Goal: Complete application form

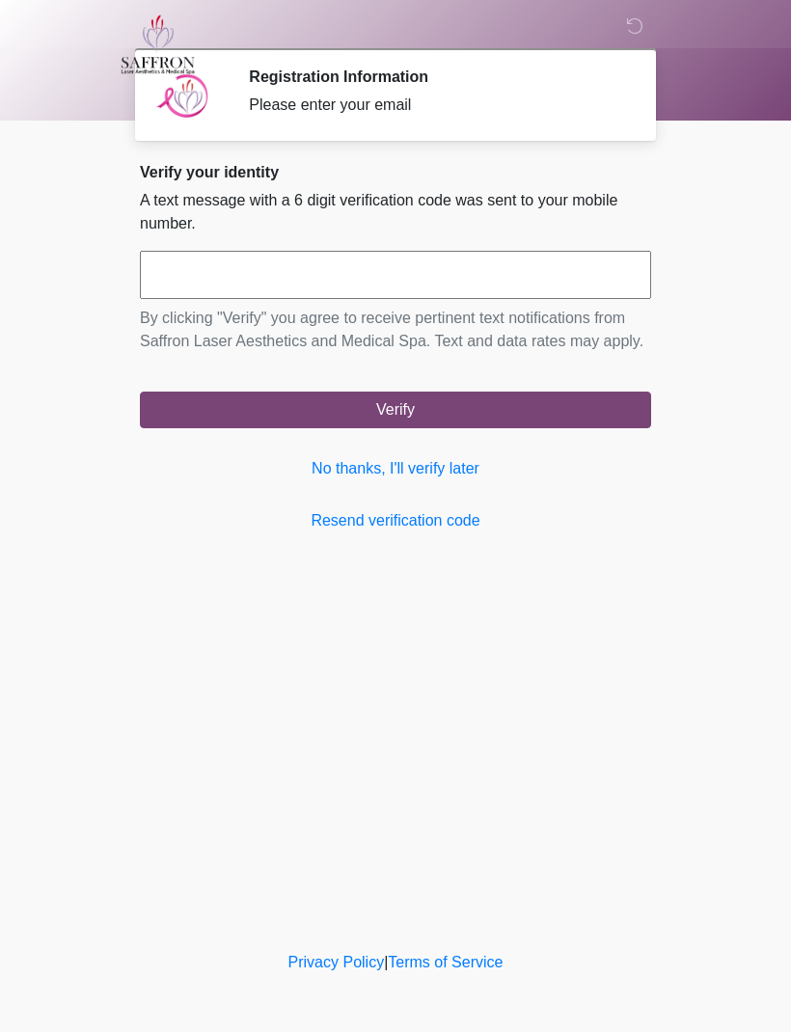
click at [429, 276] on input "text" at bounding box center [395, 275] width 511 height 48
type input "******"
click at [453, 428] on button "Verify" at bounding box center [395, 410] width 511 height 37
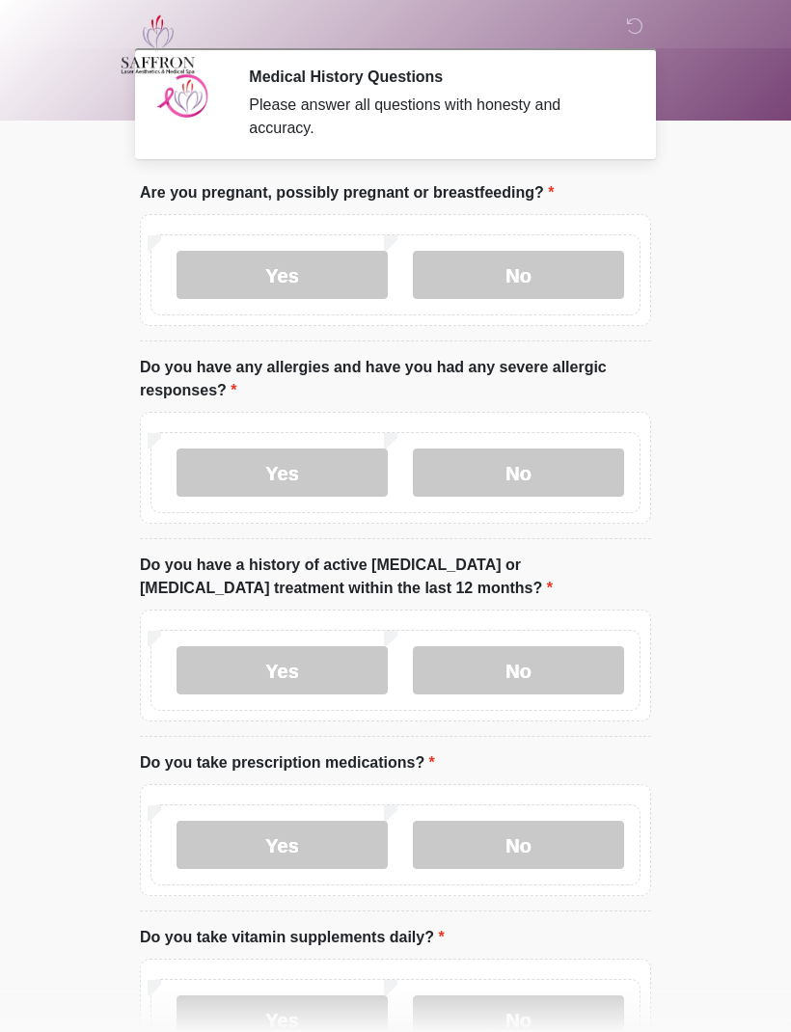
click at [559, 265] on label "No" at bounding box center [518, 275] width 211 height 48
click at [555, 473] on label "No" at bounding box center [518, 473] width 211 height 48
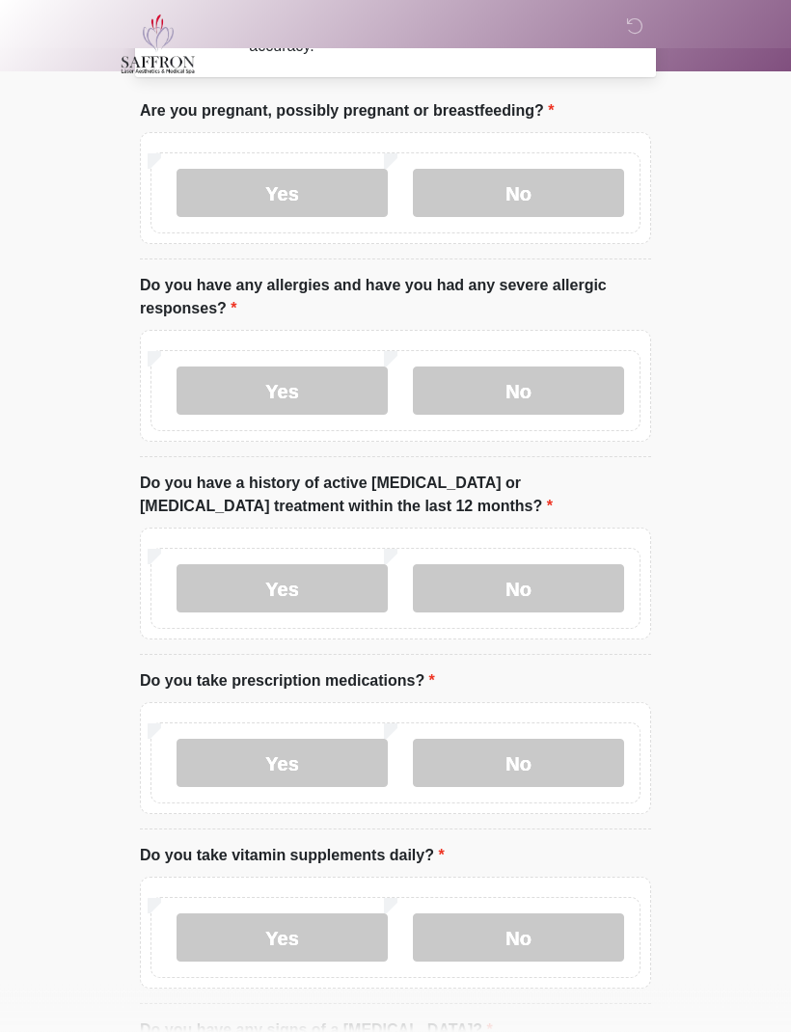
scroll to position [95, 0]
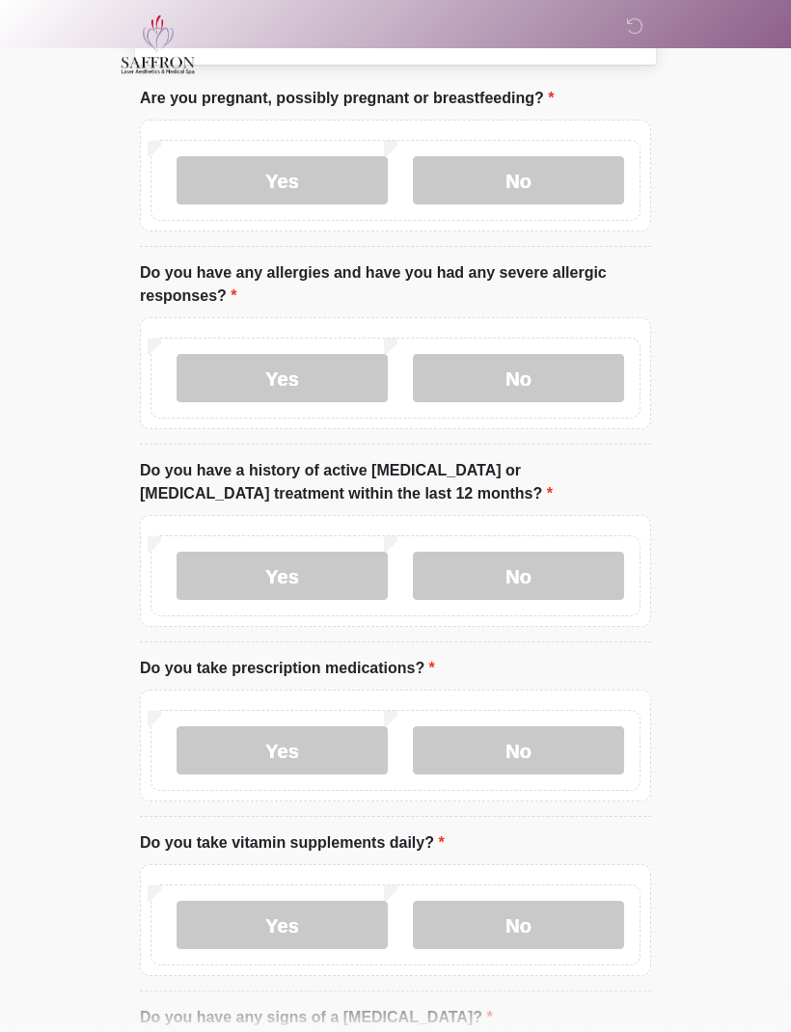
click at [537, 577] on label "No" at bounding box center [518, 576] width 211 height 48
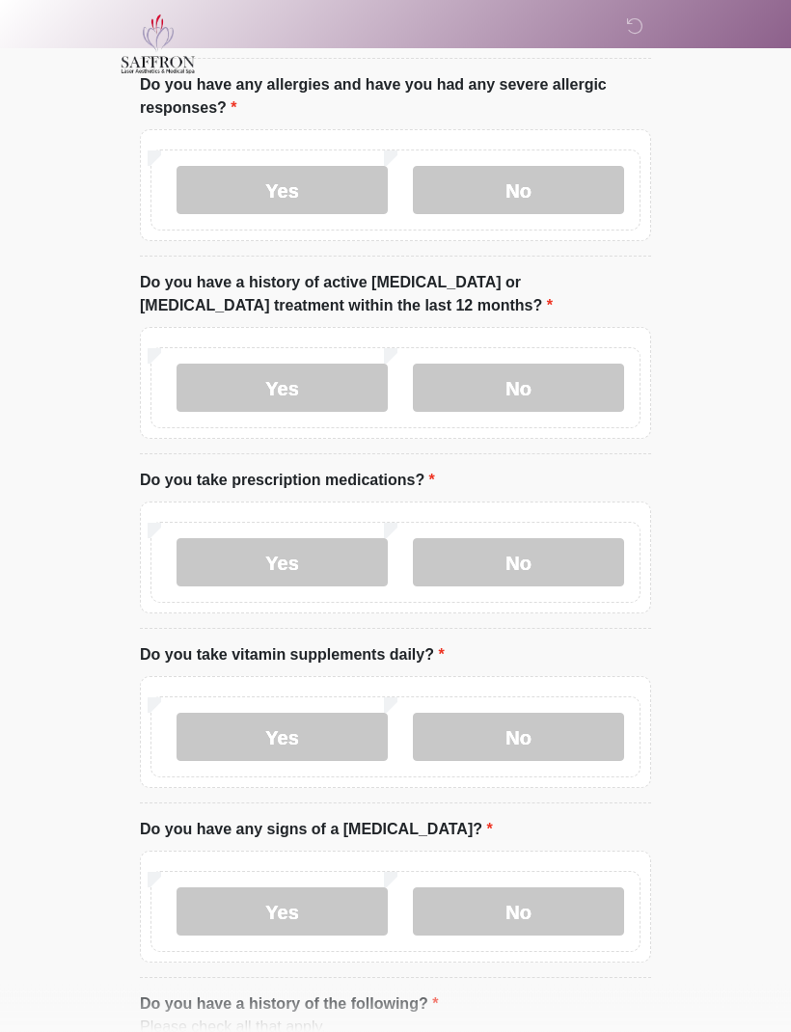
click at [587, 550] on label "No" at bounding box center [518, 563] width 211 height 48
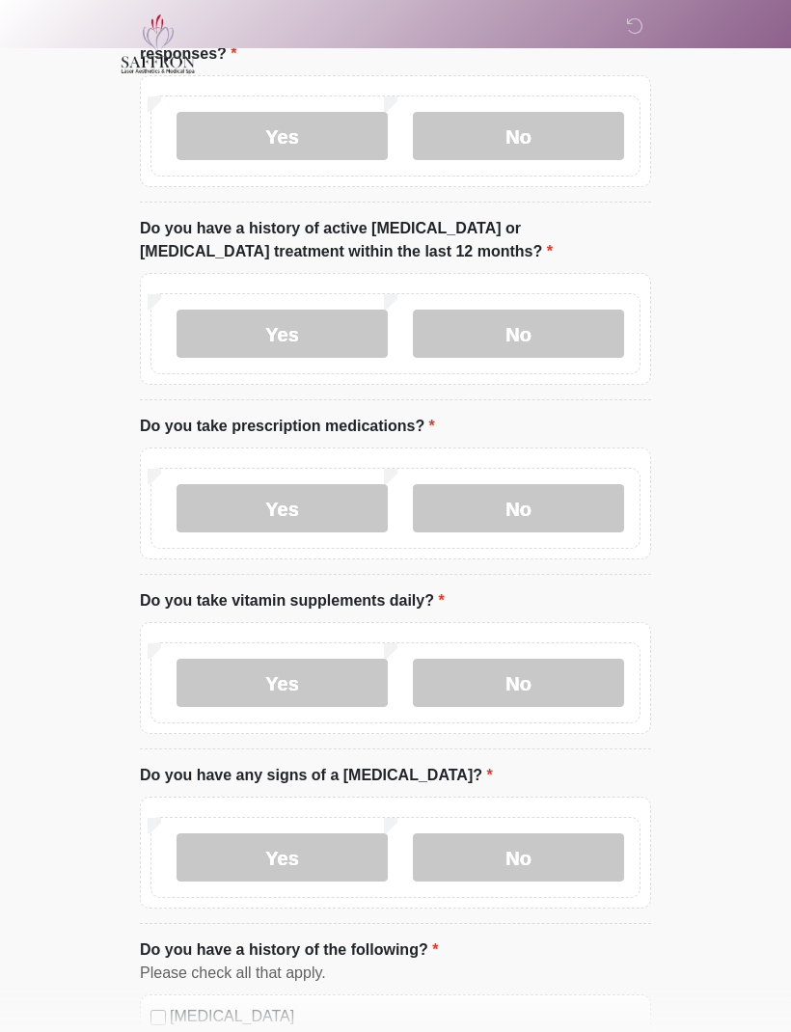
scroll to position [353, 0]
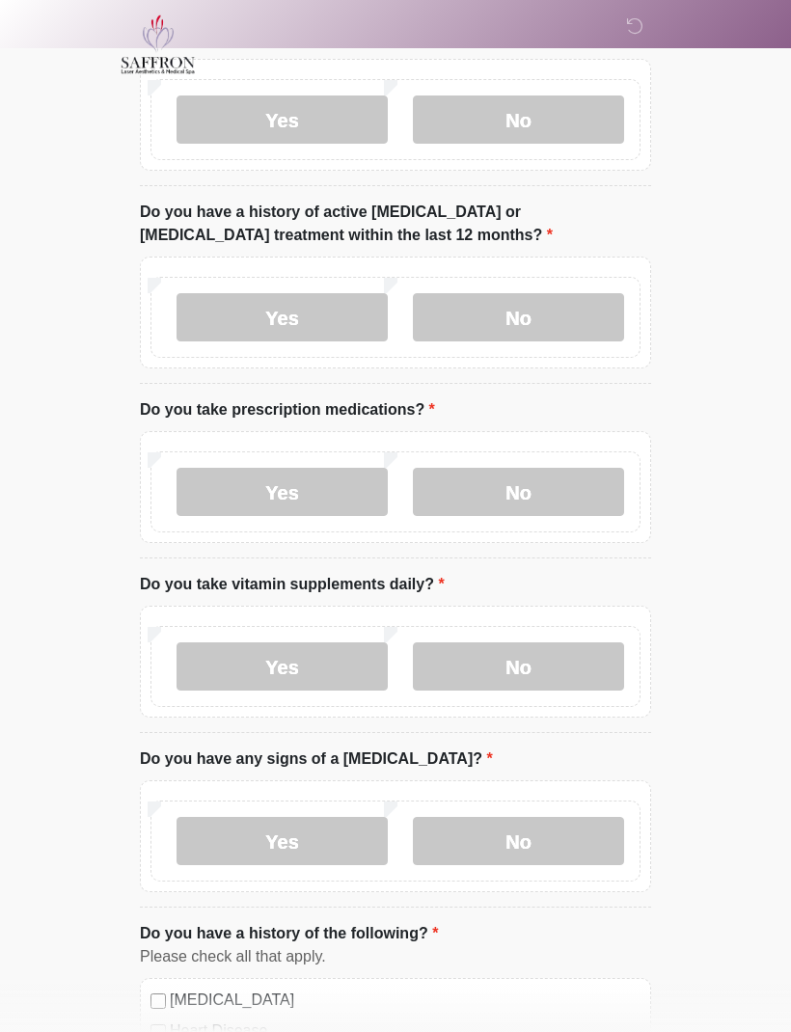
click at [317, 668] on label "Yes" at bounding box center [282, 667] width 211 height 48
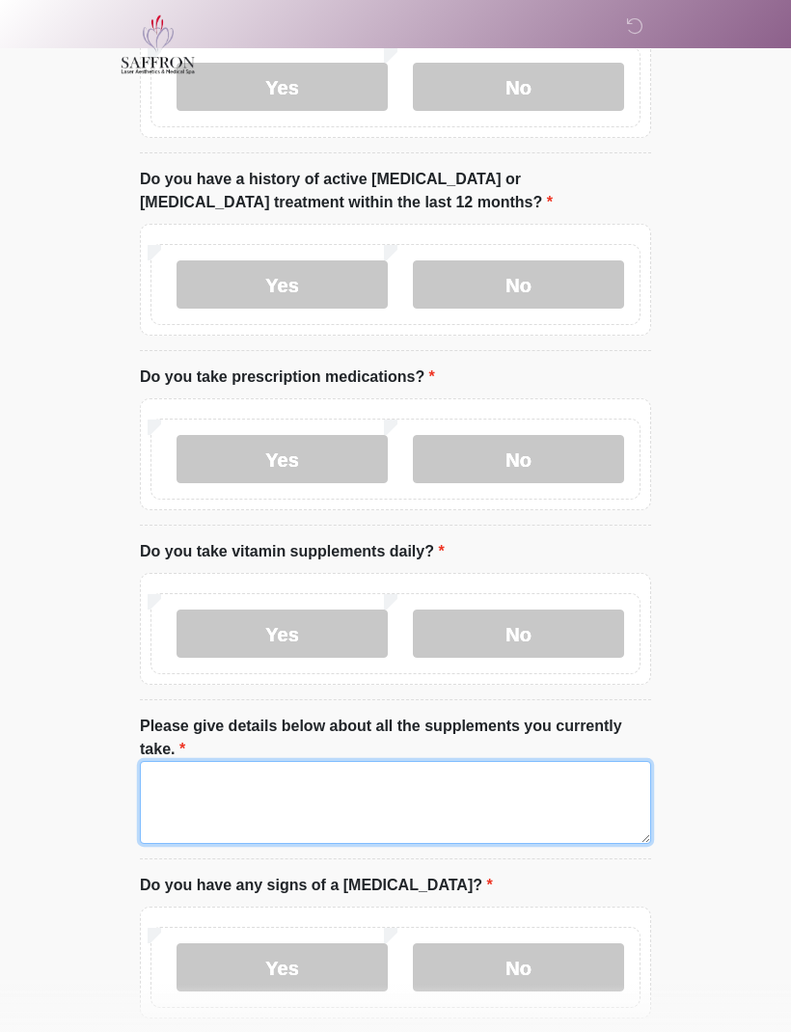
click at [439, 784] on textarea "Please give details below about all the supplements you currently take." at bounding box center [395, 802] width 511 height 83
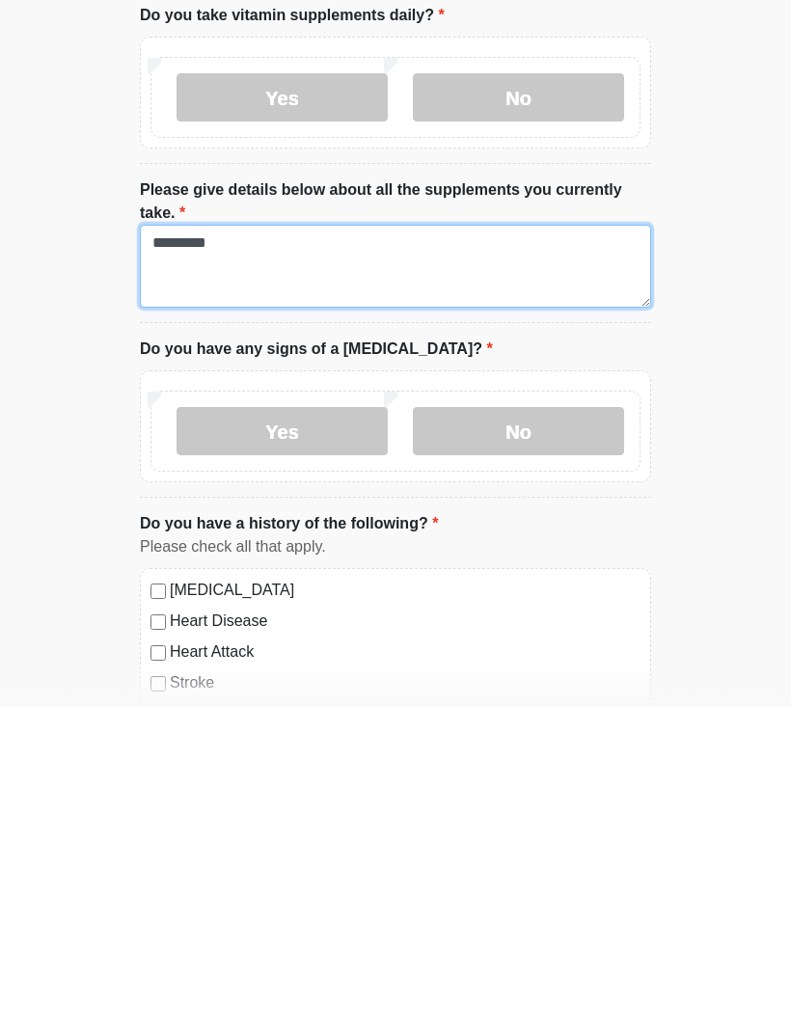
scroll to position [602, 0]
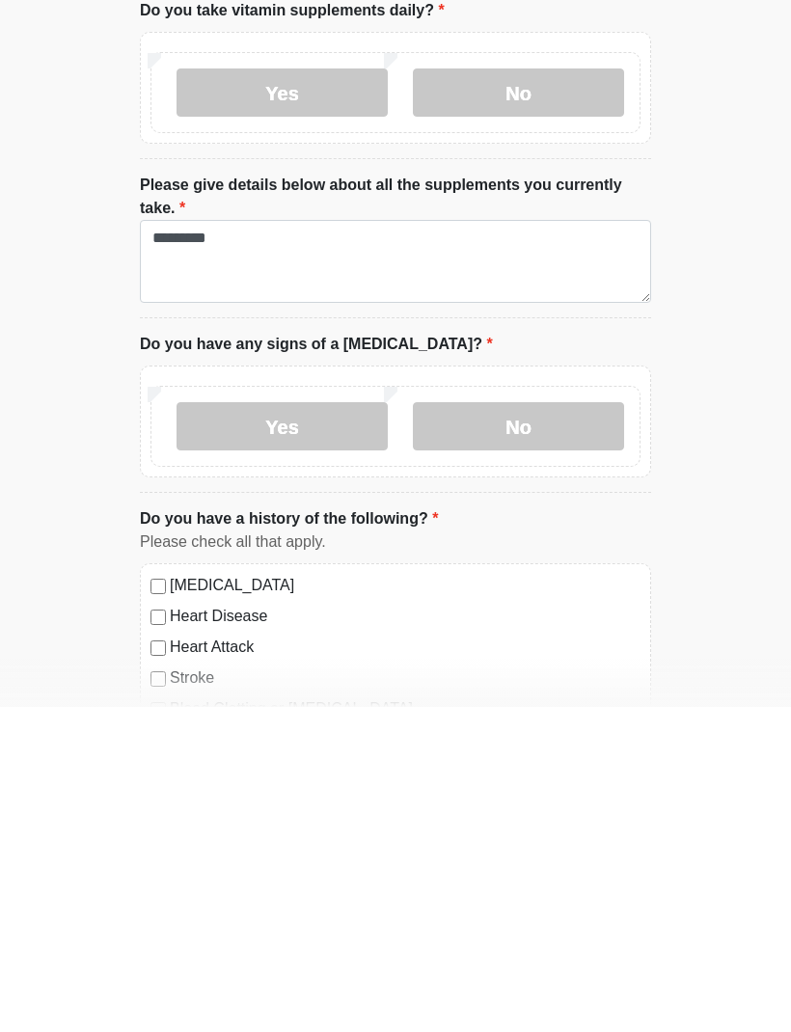
click at [517, 728] on label "No" at bounding box center [518, 752] width 211 height 48
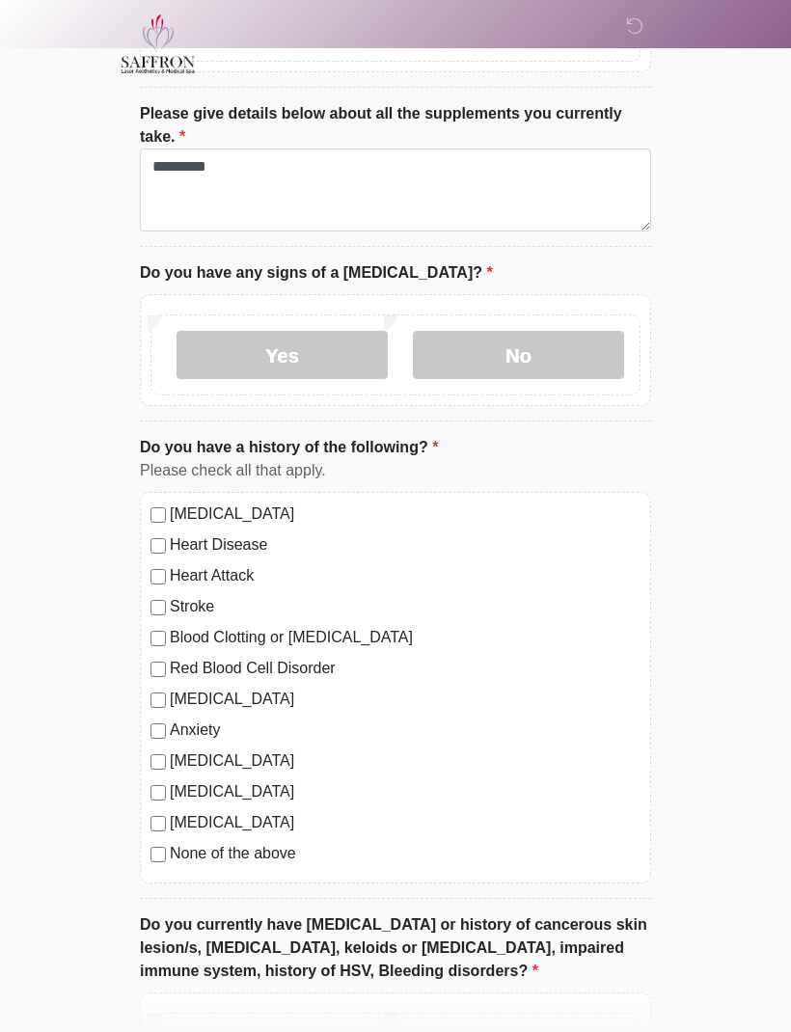
scroll to position [999, 0]
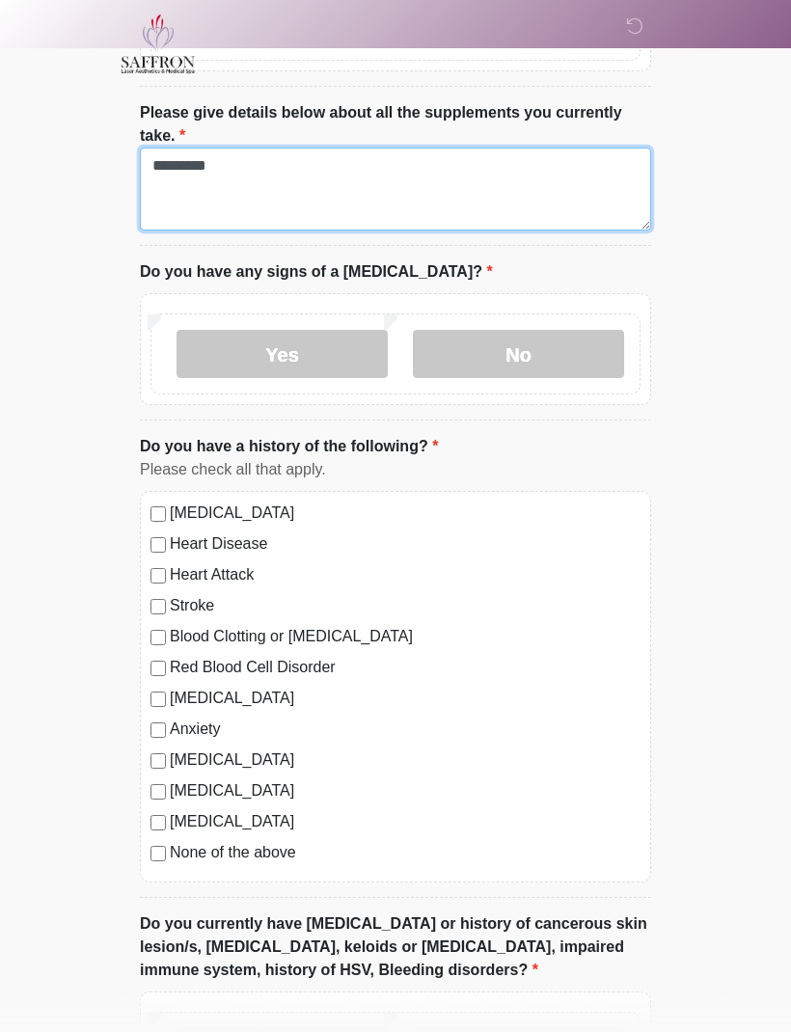
click at [457, 149] on textarea "********" at bounding box center [395, 190] width 511 height 83
click at [495, 162] on textarea "********" at bounding box center [395, 190] width 511 height 83
click at [207, 158] on textarea "**********" at bounding box center [395, 190] width 511 height 83
click at [413, 175] on textarea "**********" at bounding box center [395, 190] width 511 height 83
type textarea "**********"
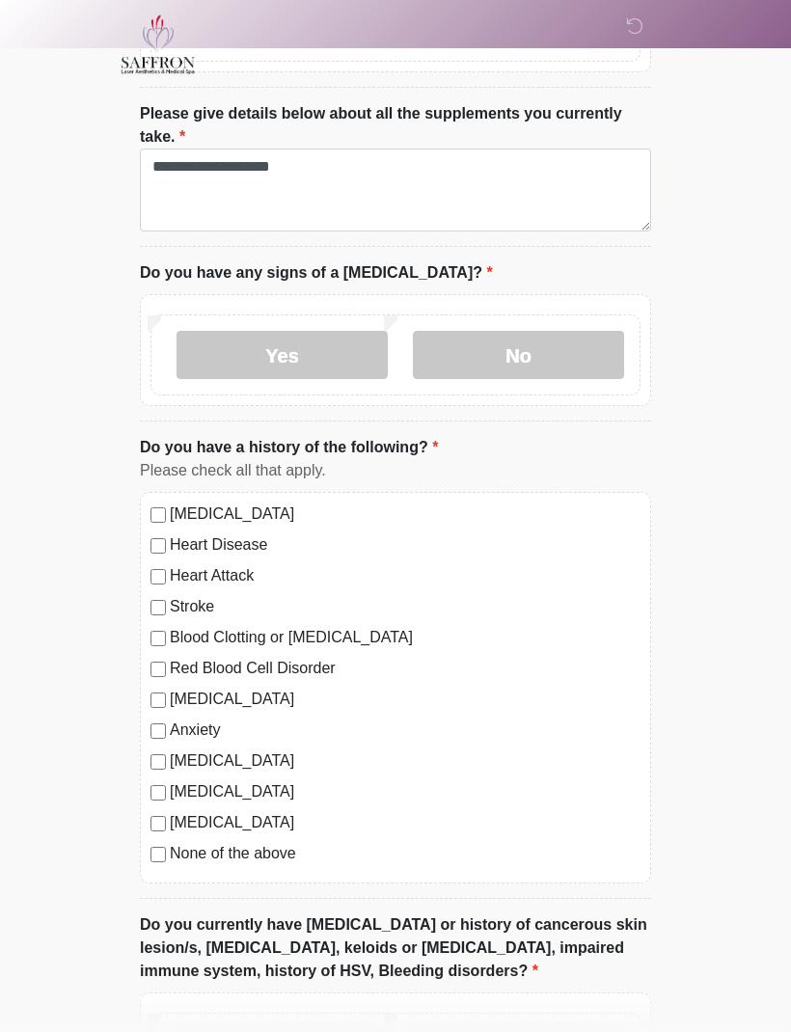
click at [552, 349] on label "No" at bounding box center [518, 355] width 211 height 48
click at [562, 336] on label "No" at bounding box center [518, 354] width 211 height 48
click at [536, 331] on label "No" at bounding box center [518, 354] width 211 height 48
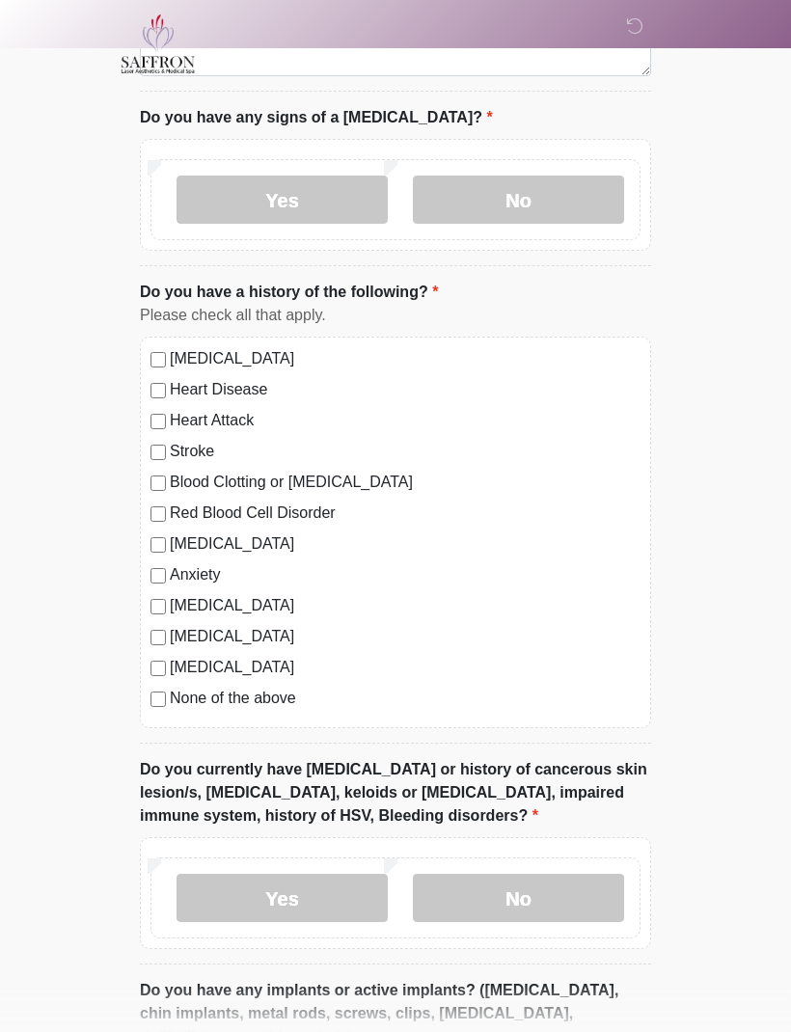
scroll to position [1160, 0]
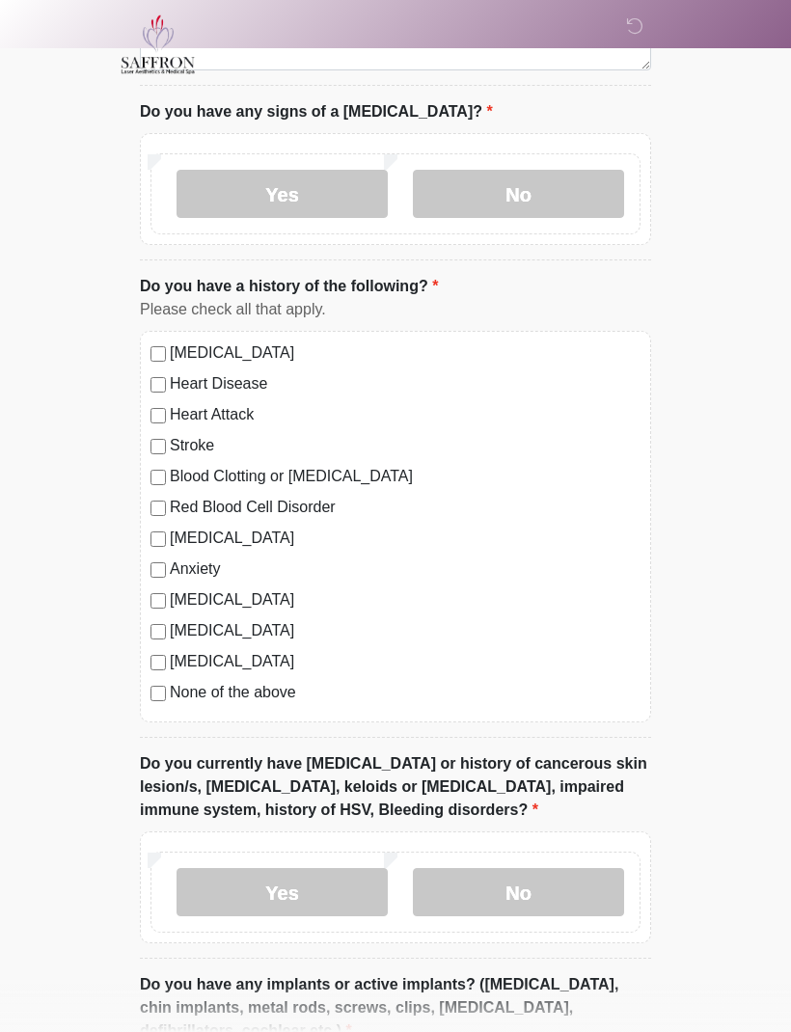
click at [249, 567] on label "Anxiety" at bounding box center [405, 569] width 471 height 23
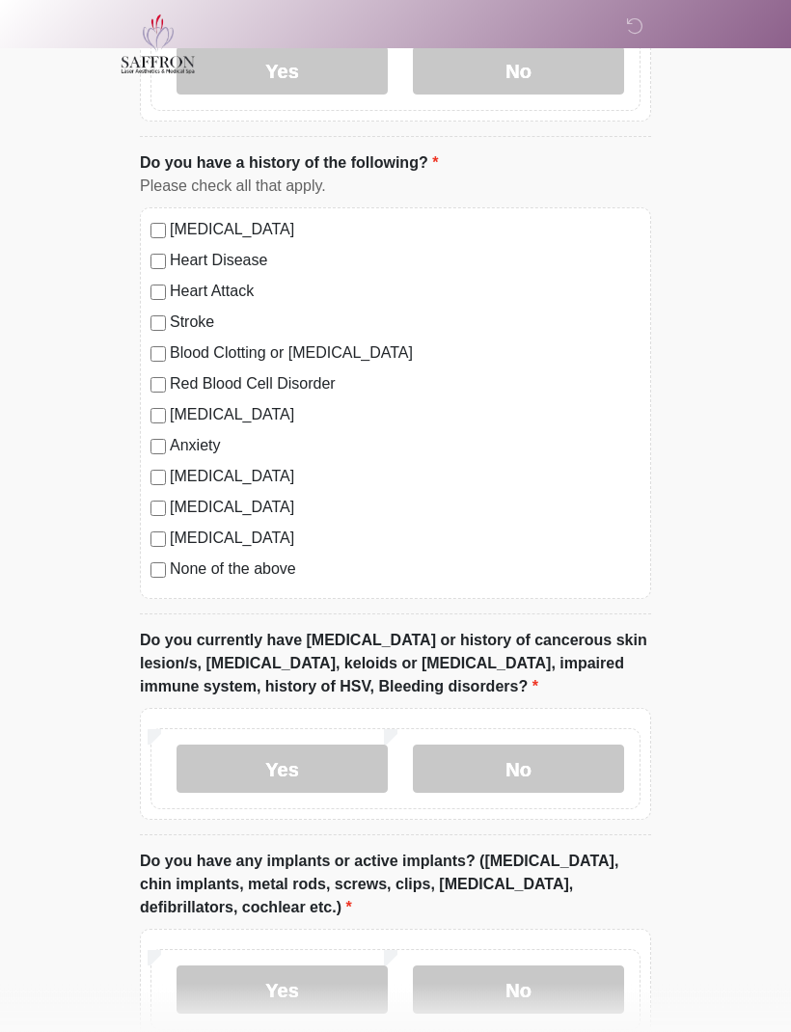
scroll to position [1283, 0]
click at [558, 754] on label "No" at bounding box center [518, 769] width 211 height 48
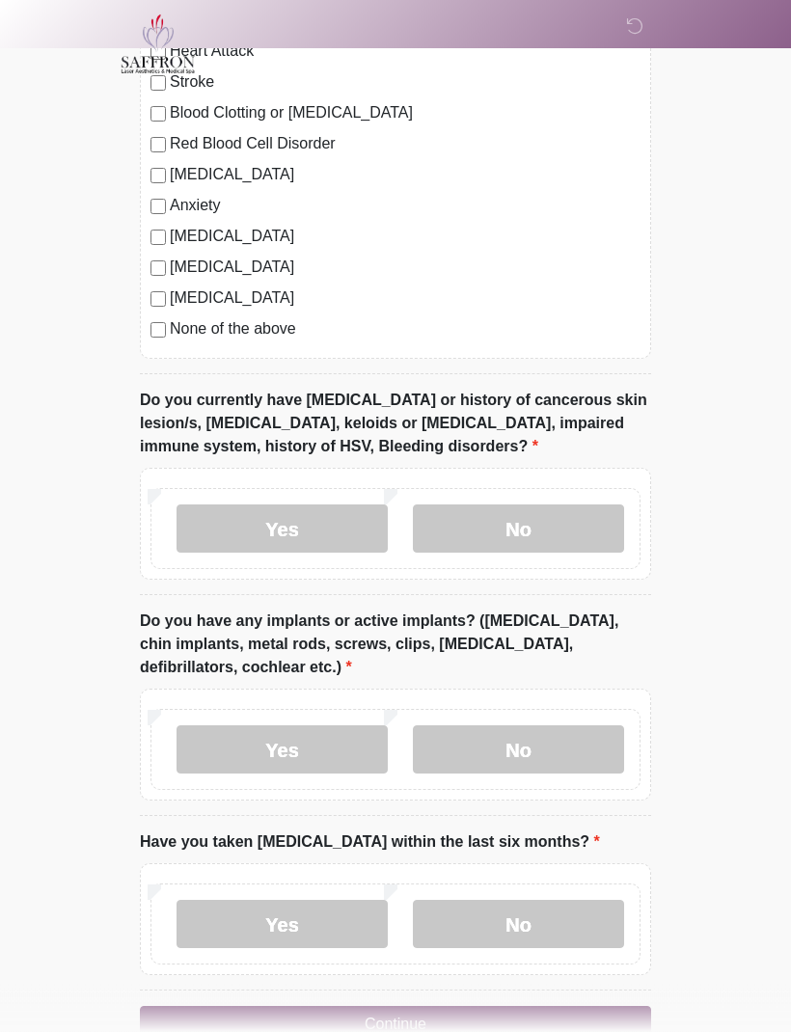
scroll to position [1532, 0]
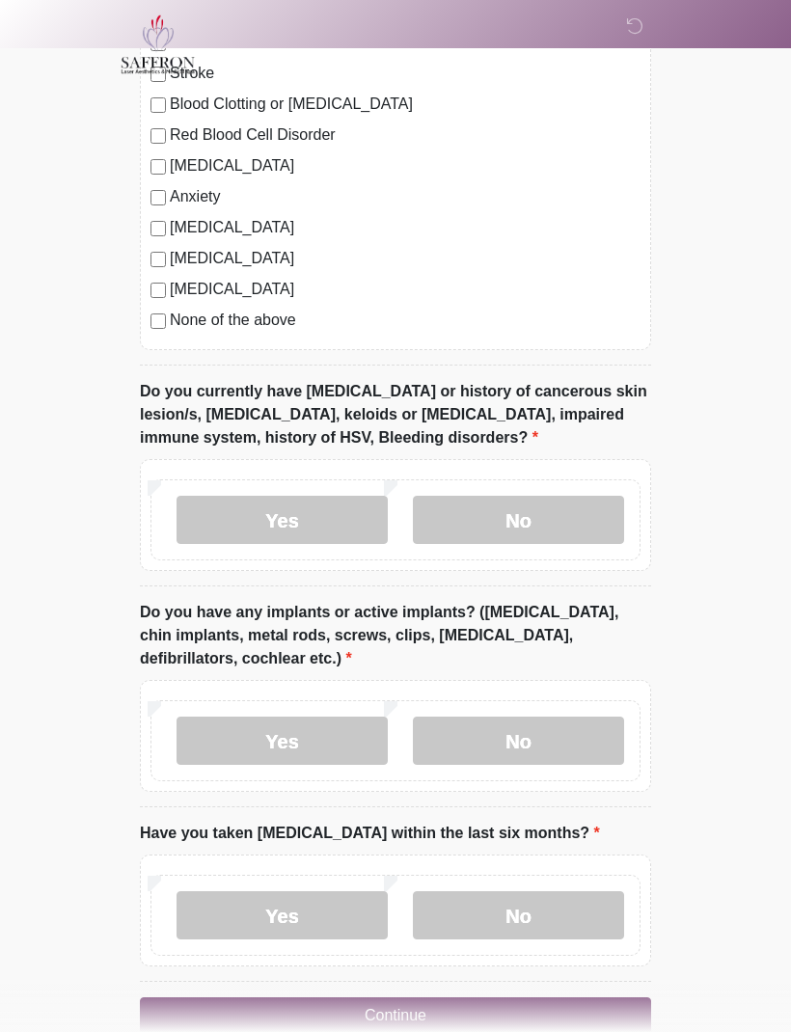
click at [308, 736] on label "Yes" at bounding box center [282, 741] width 211 height 48
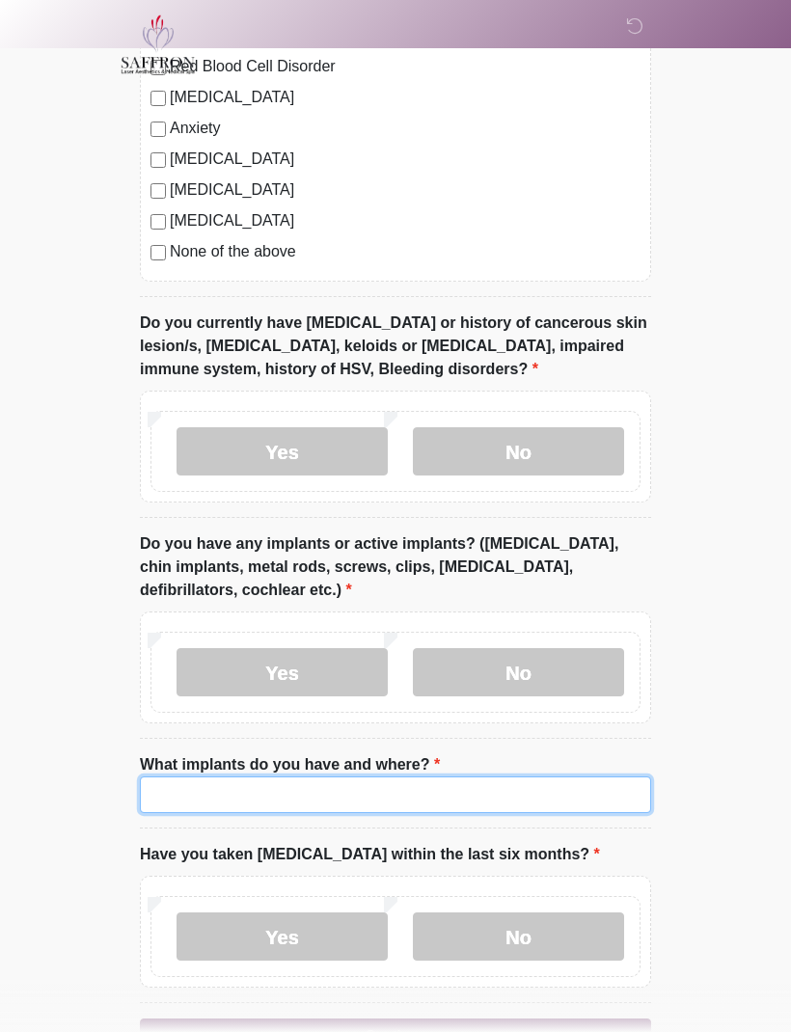
click at [452, 783] on input "What implants do you have and where?" at bounding box center [395, 795] width 511 height 37
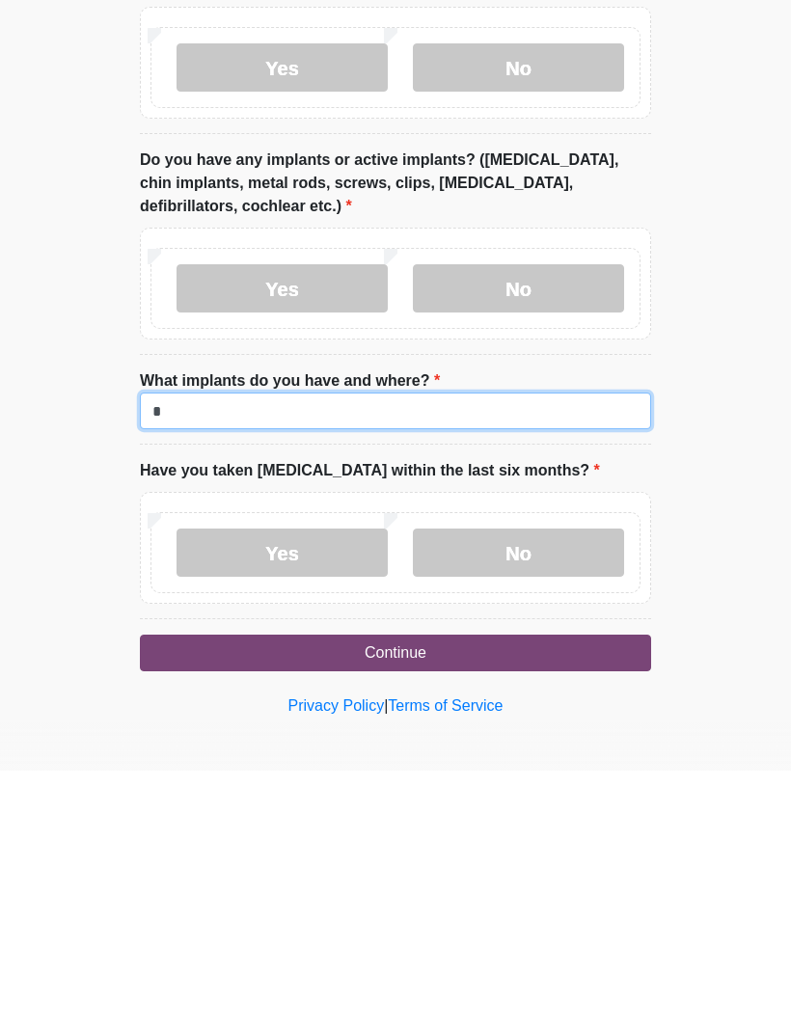
scroll to position [1722, 0]
type input "**********"
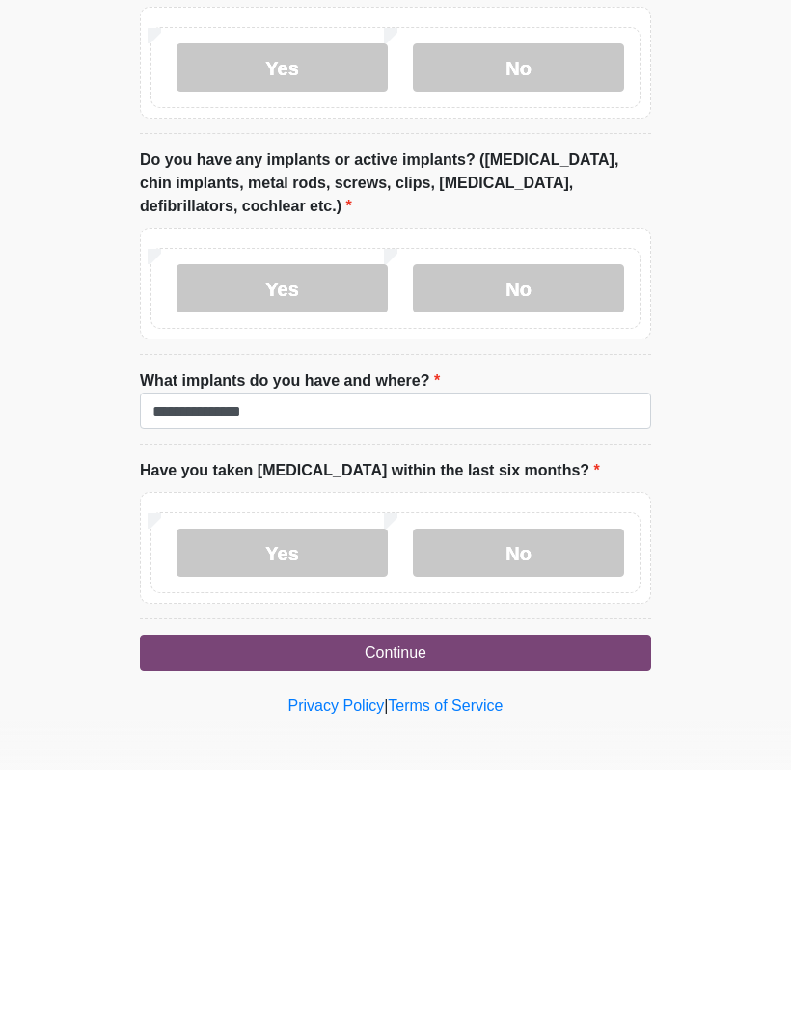
click at [528, 791] on label "No" at bounding box center [518, 815] width 211 height 48
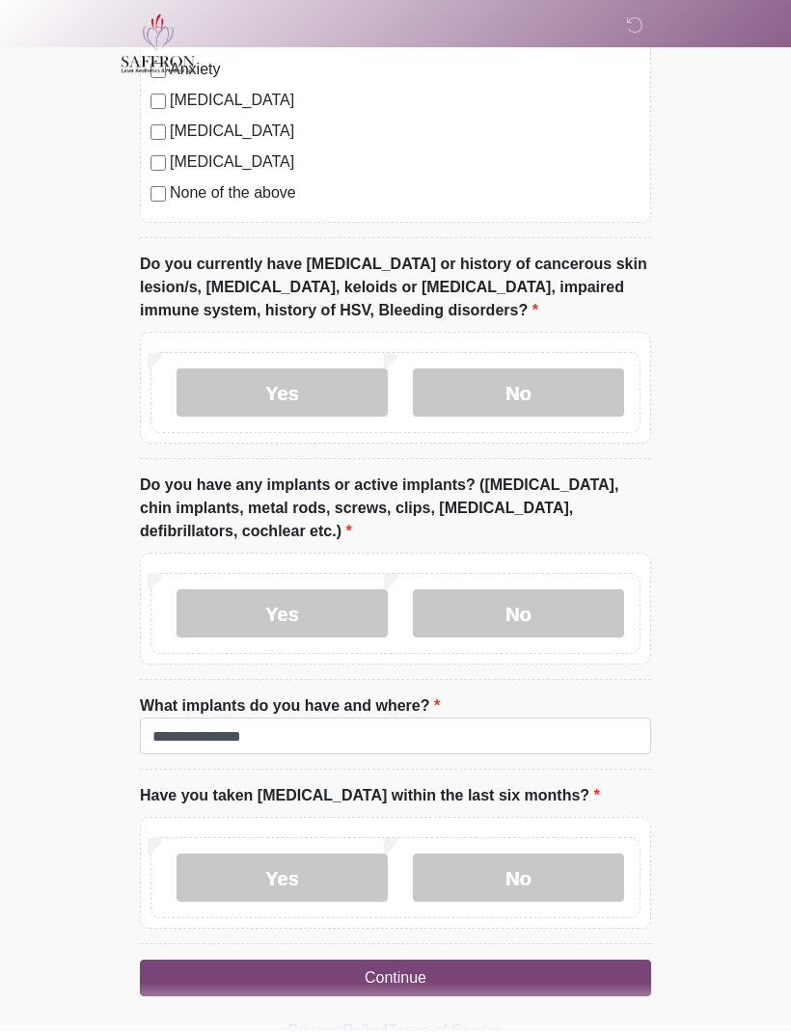
click at [454, 962] on button "Continue" at bounding box center [395, 979] width 511 height 37
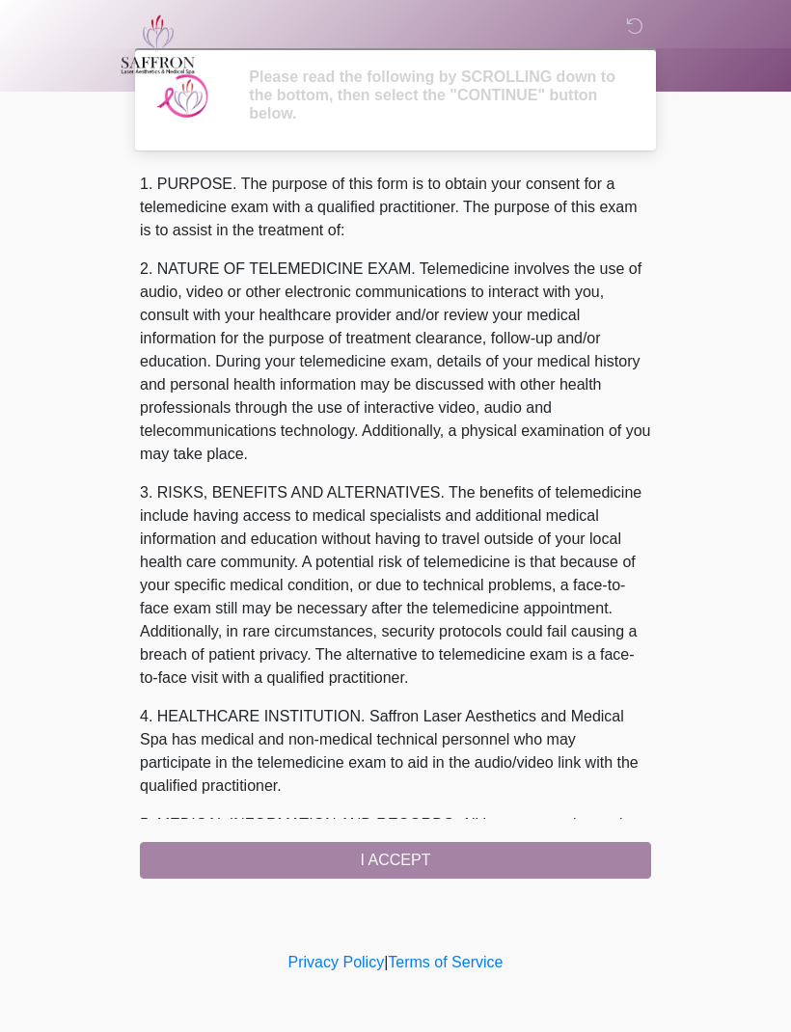
scroll to position [0, 0]
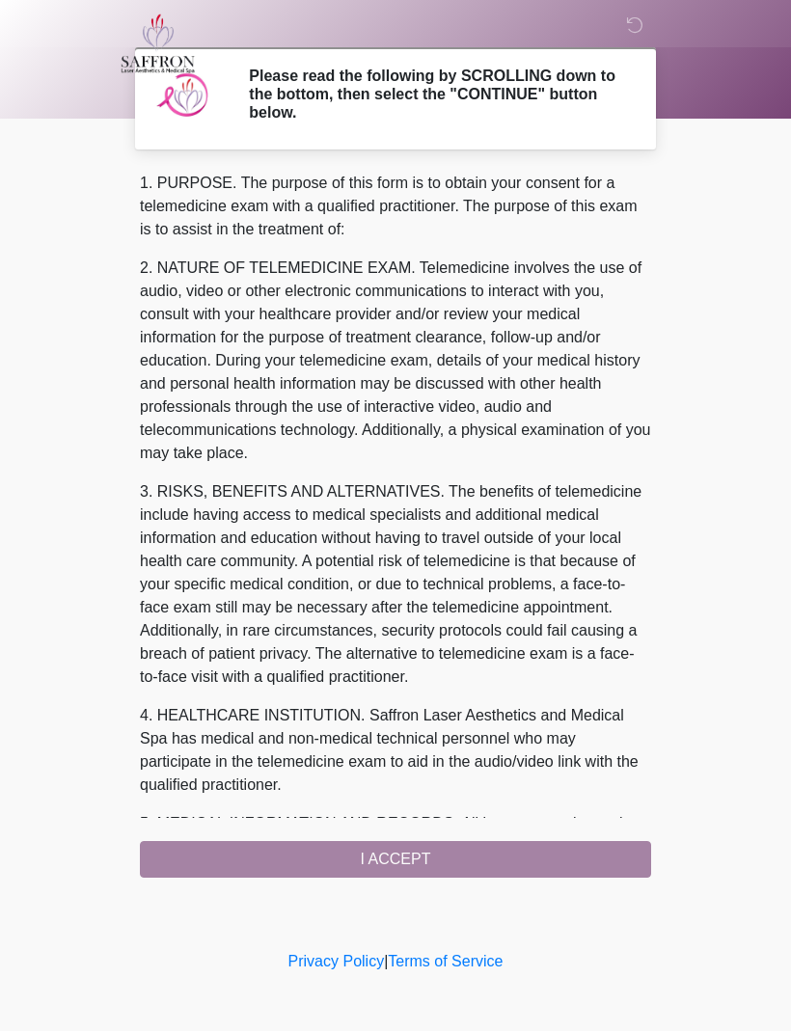
click at [406, 868] on div "1. PURPOSE. The purpose of this form is to obtain your consent for a telemedici…" at bounding box center [395, 526] width 511 height 706
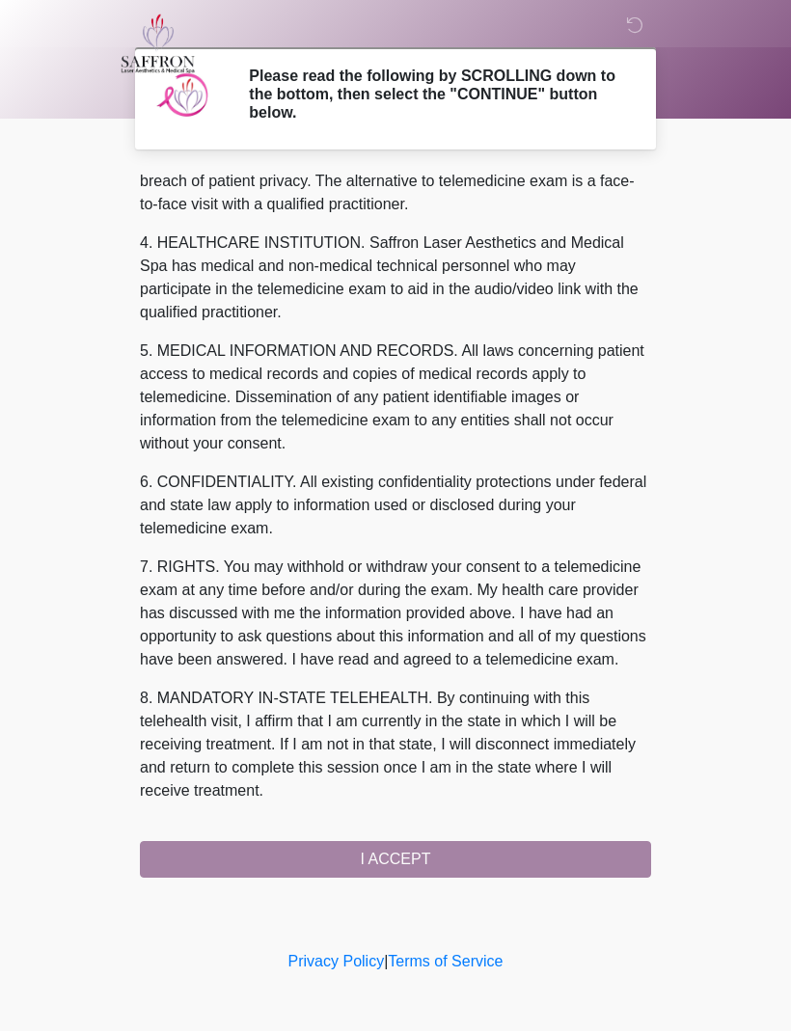
click at [417, 863] on div "1. PURPOSE. The purpose of this form is to obtain your consent for a telemedici…" at bounding box center [395, 526] width 511 height 706
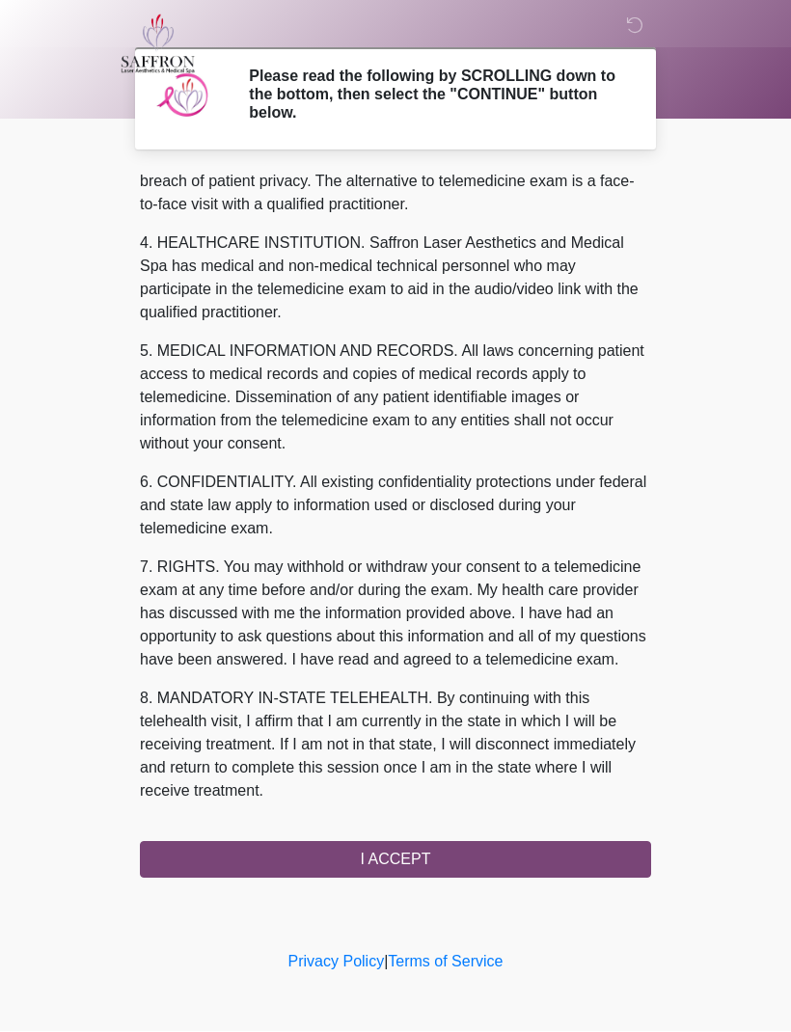
scroll to position [519, 0]
click at [433, 858] on button "I ACCEPT" at bounding box center [395, 860] width 511 height 37
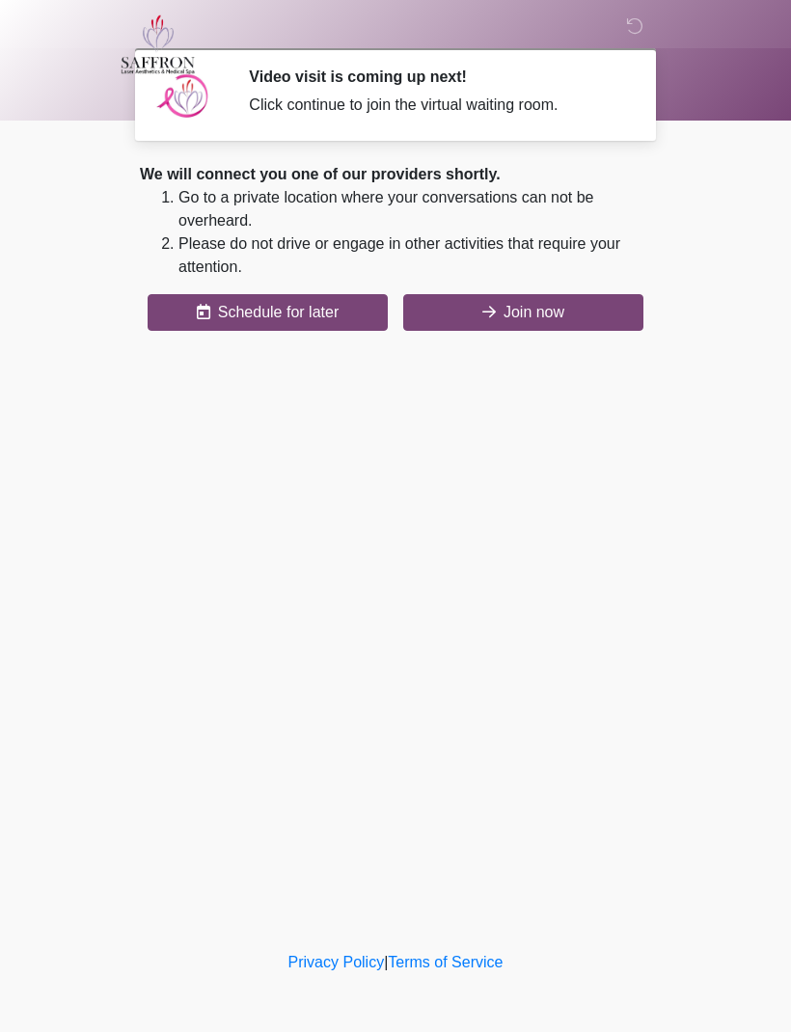
click at [573, 308] on button "Join now" at bounding box center [523, 312] width 240 height 37
